Goal: Task Accomplishment & Management: Manage account settings

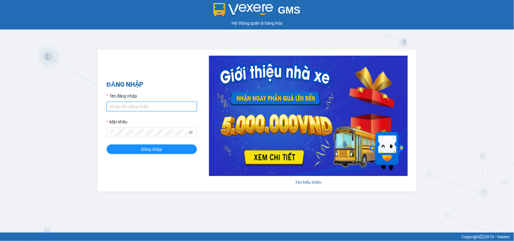
click at [109, 106] on input "Tên đăng nhập" at bounding box center [152, 107] width 90 height 10
type input "dienkhanh.phucanex"
click at [139, 127] on div "Mật khẩu" at bounding box center [152, 123] width 90 height 9
click at [107, 145] on button "Đăng nhập" at bounding box center [152, 150] width 90 height 10
